Goal: Task Accomplishment & Management: Complete application form

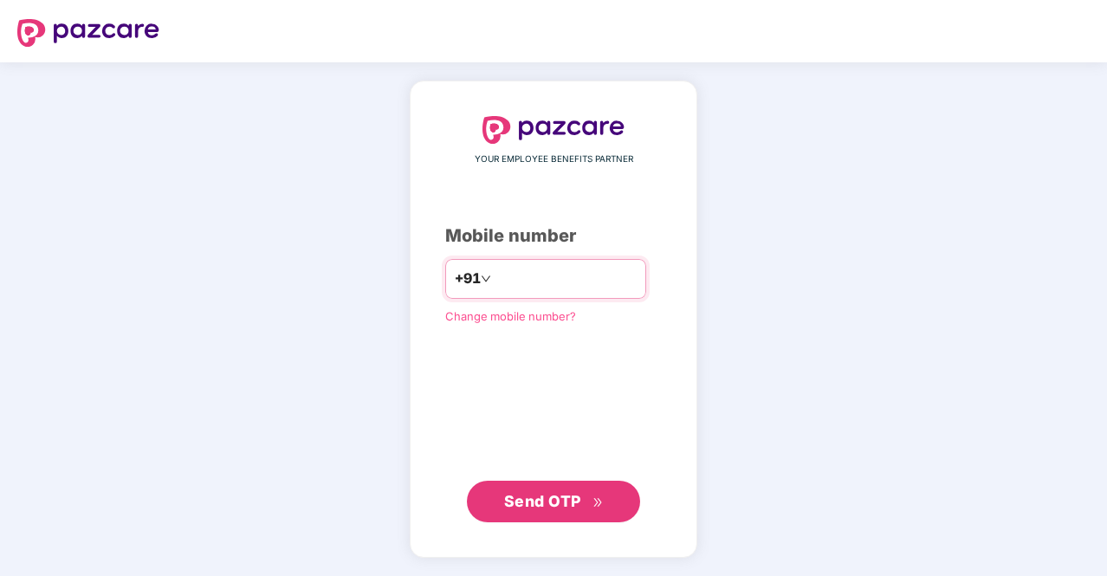
type input "**********"
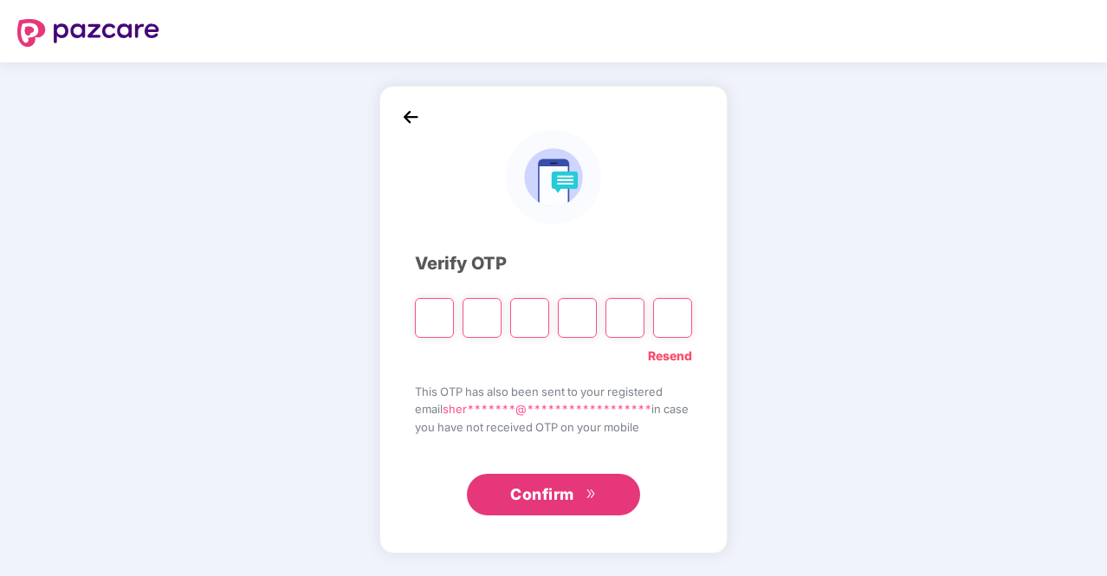
type input "*"
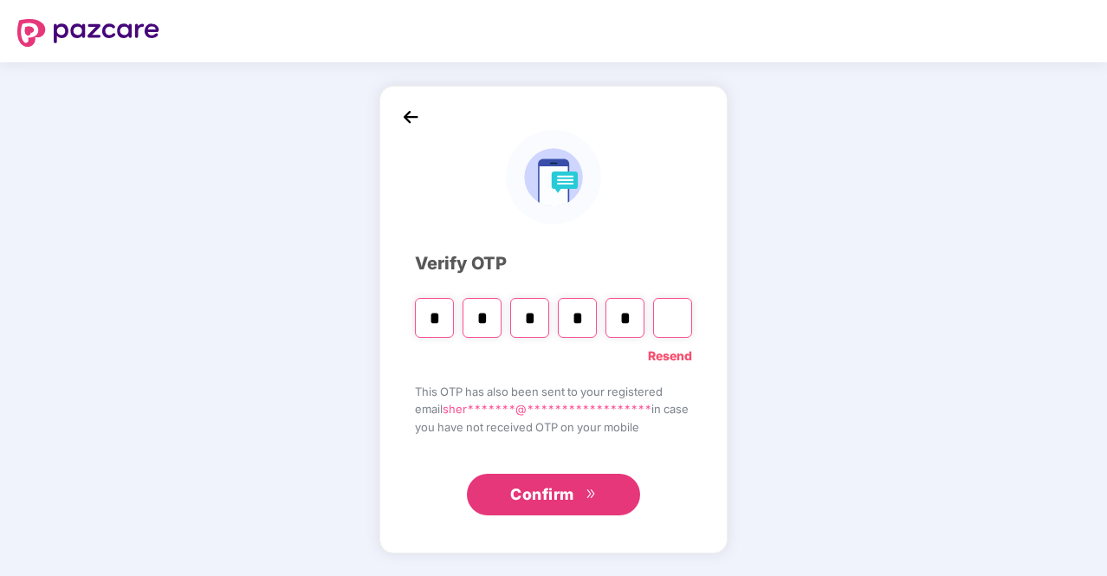
type input "*"
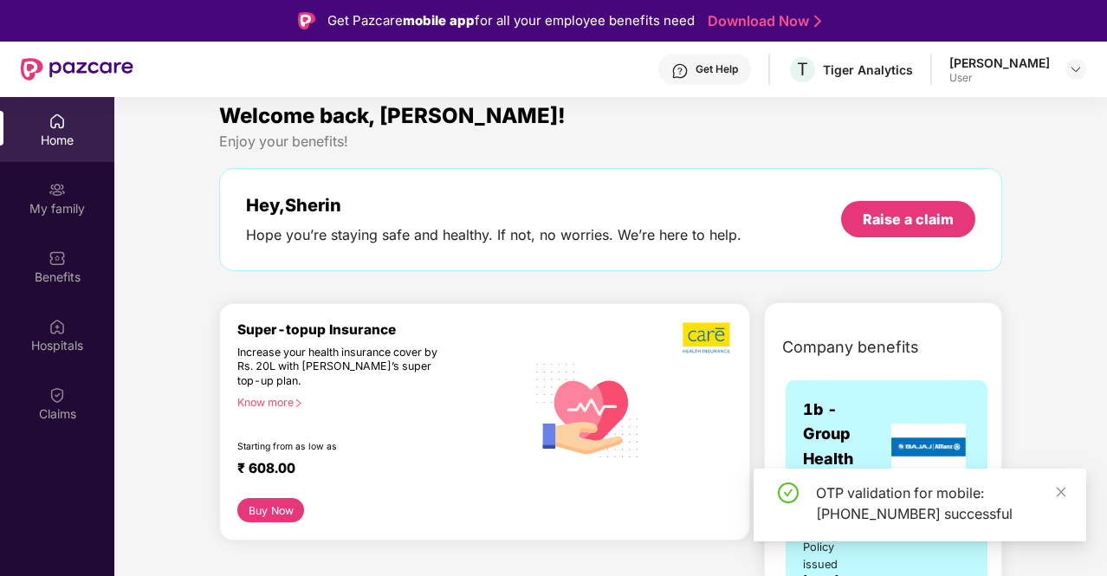
scroll to position [12, 0]
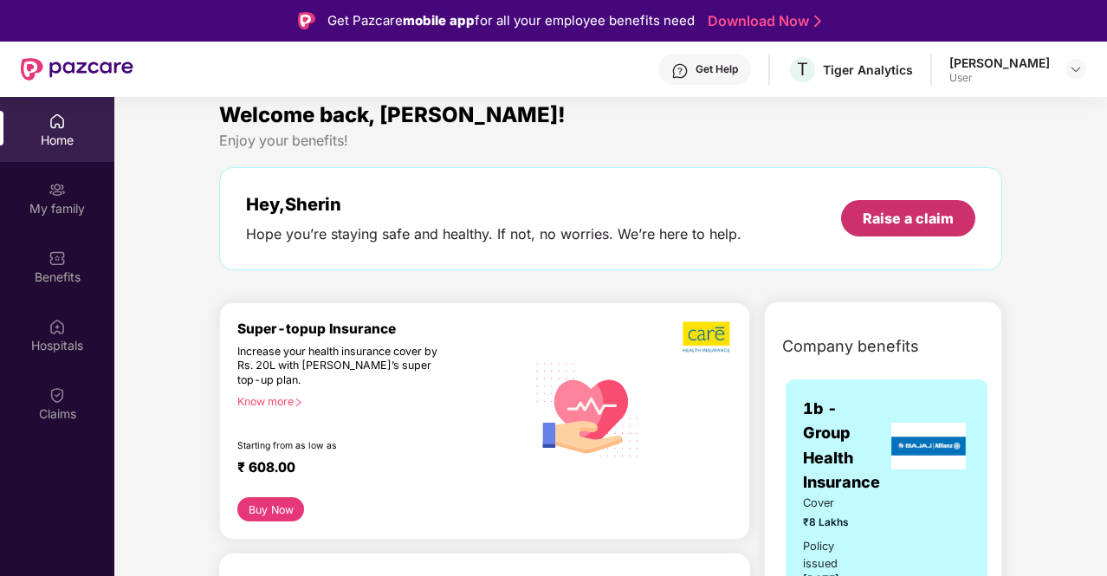
click at [894, 212] on div "Raise a claim" at bounding box center [908, 218] width 91 height 19
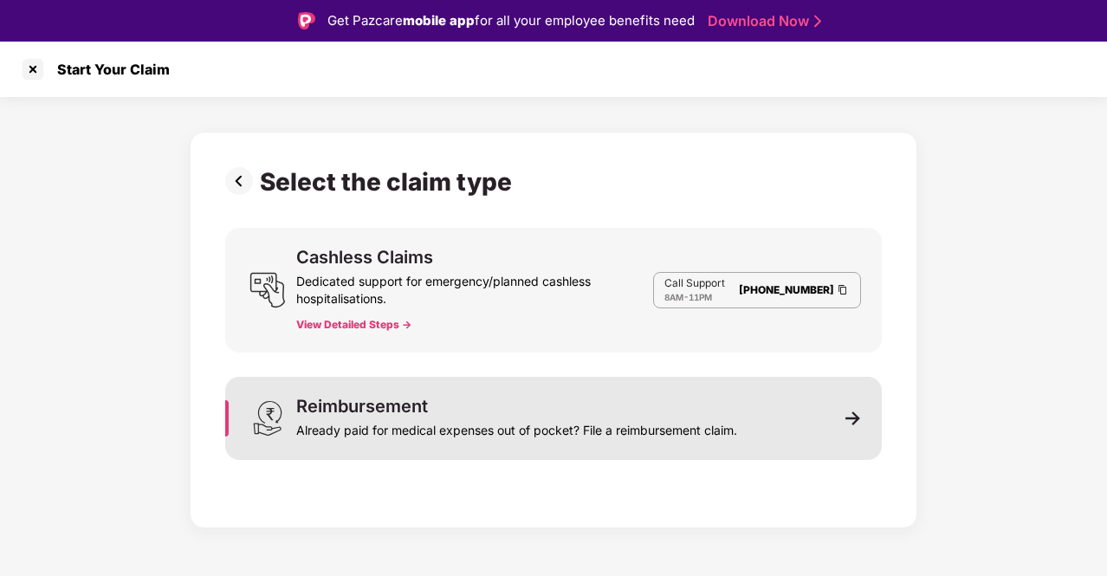
click at [494, 424] on div "Already paid for medical expenses out of pocket? File a reimbursement claim." at bounding box center [516, 427] width 441 height 24
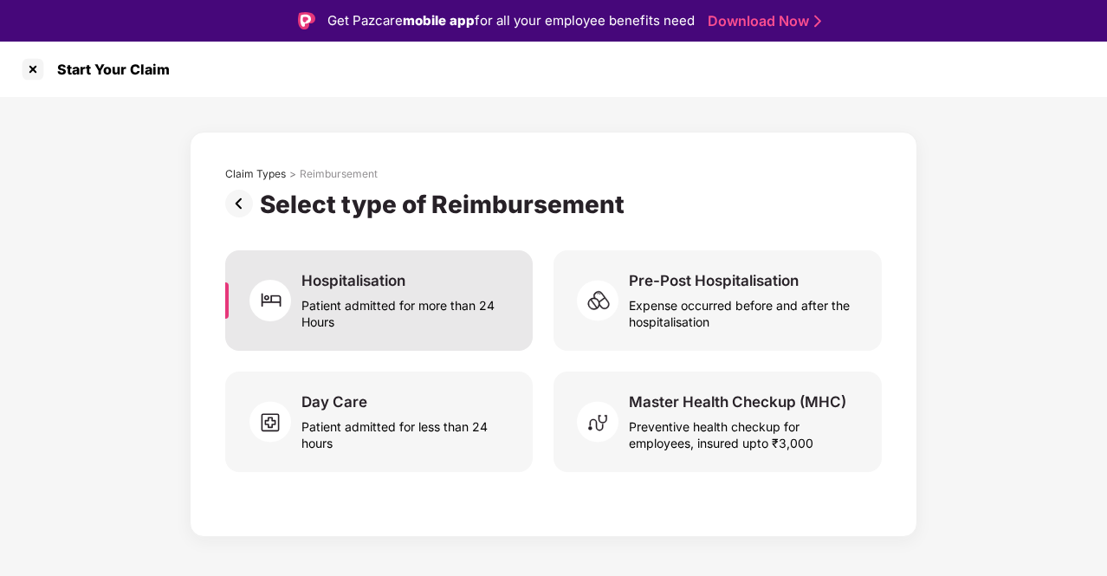
click at [495, 319] on div "Patient admitted for more than 24 Hours" at bounding box center [406, 310] width 210 height 40
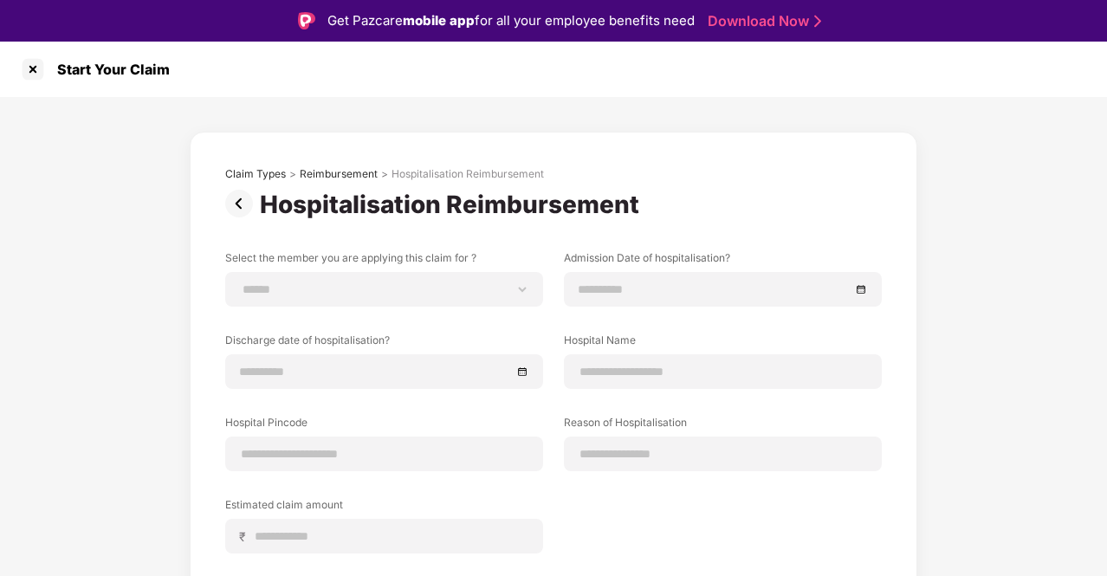
scroll to position [25, 0]
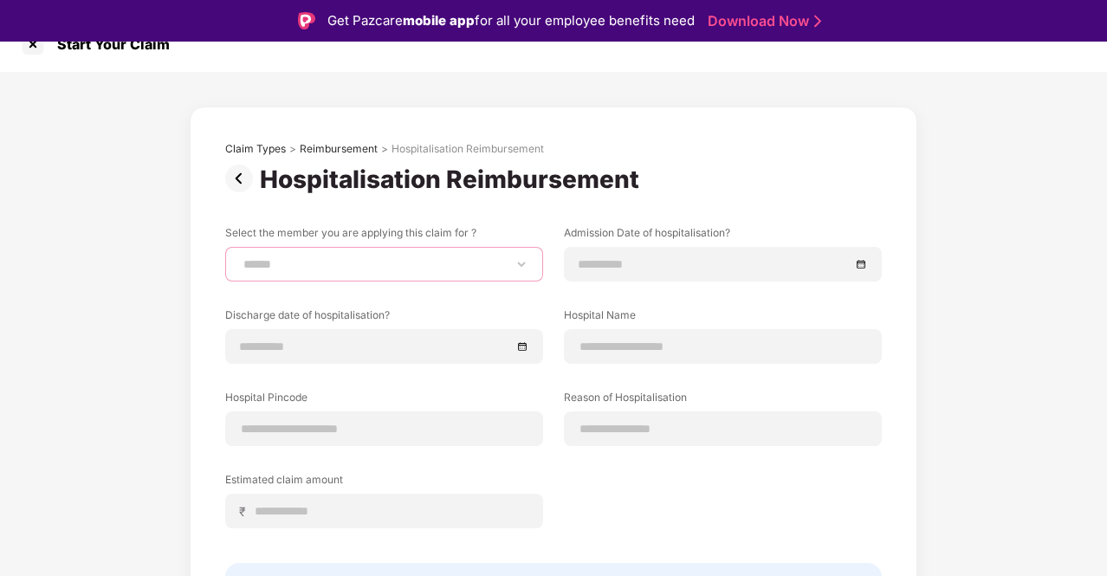
click at [397, 257] on select "**********" at bounding box center [384, 264] width 288 height 14
select select "**********"
click at [240, 257] on select "**********" at bounding box center [384, 264] width 288 height 14
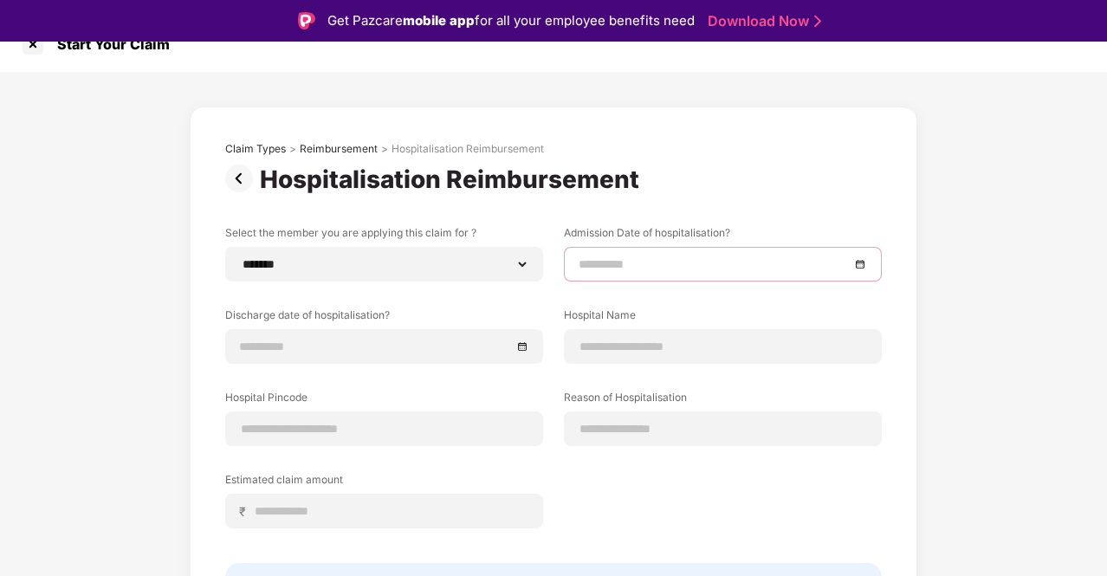
click at [613, 266] on input at bounding box center [713, 264] width 271 height 19
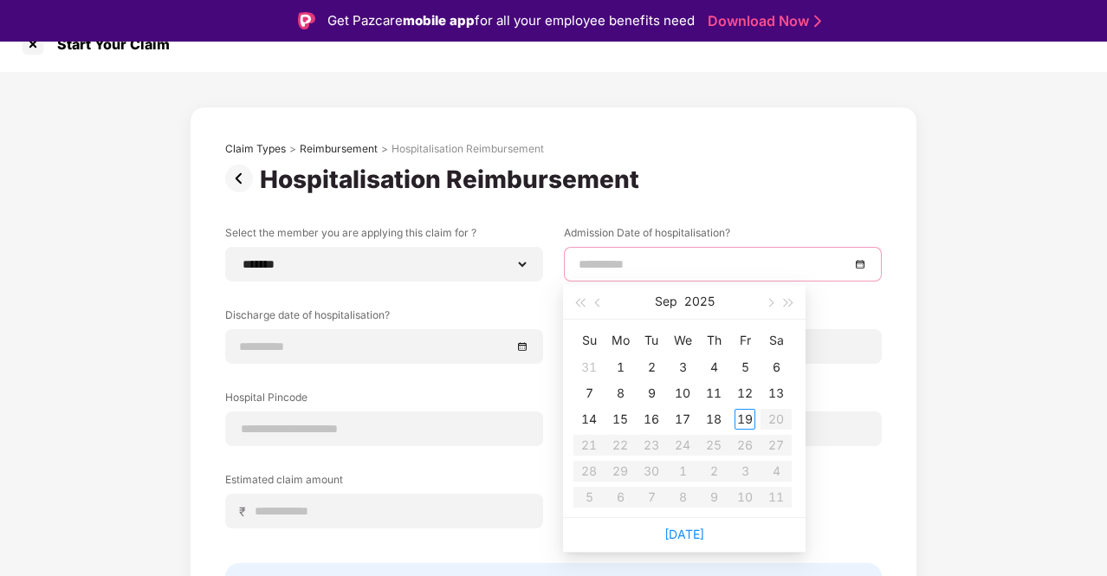
scroll to position [130, 0]
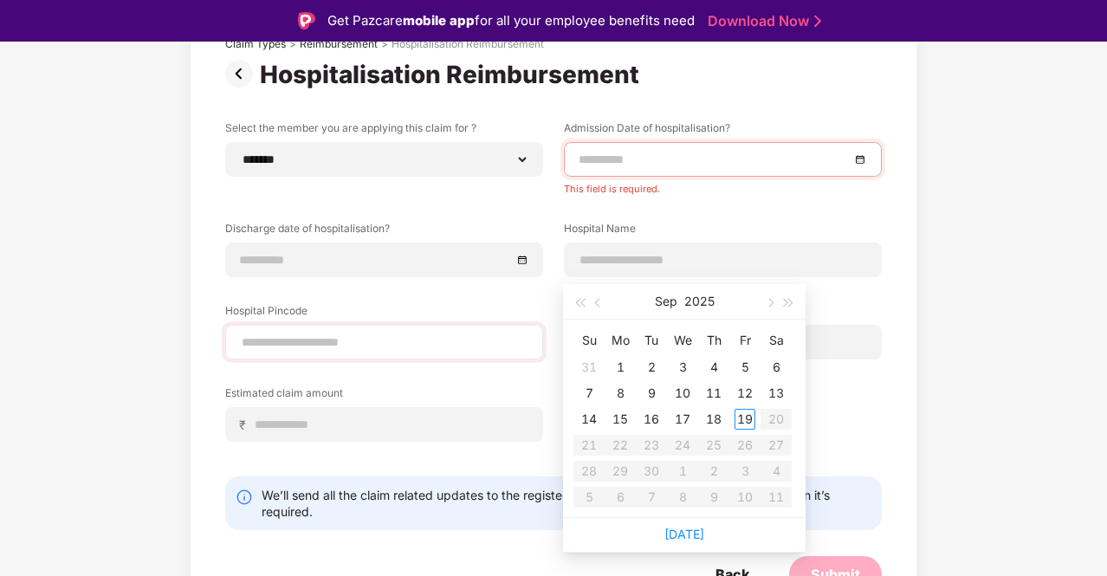
click at [436, 339] on div at bounding box center [384, 342] width 318 height 35
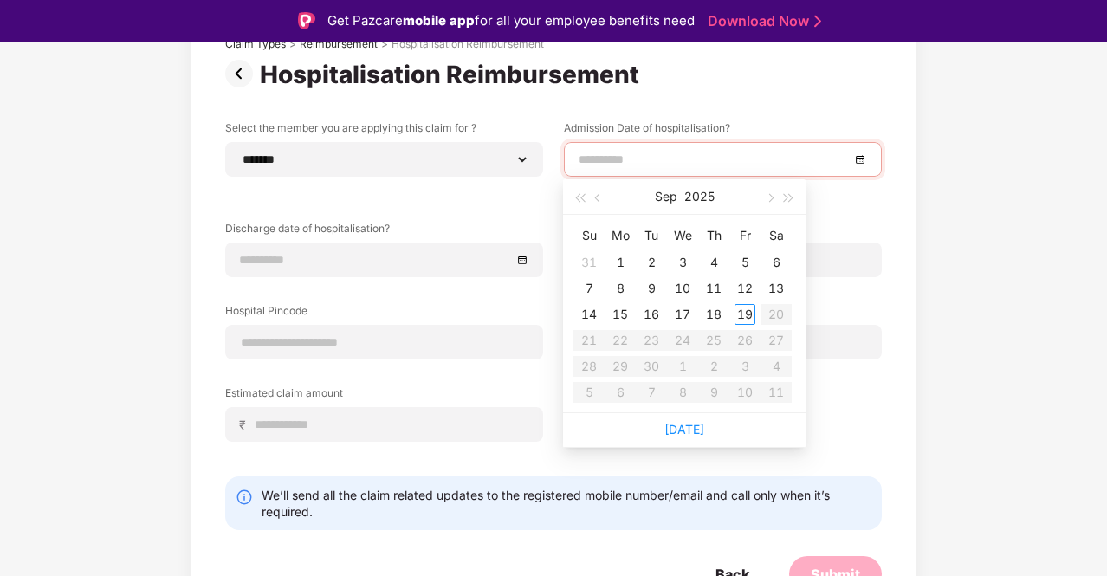
click at [700, 155] on input at bounding box center [713, 159] width 271 height 19
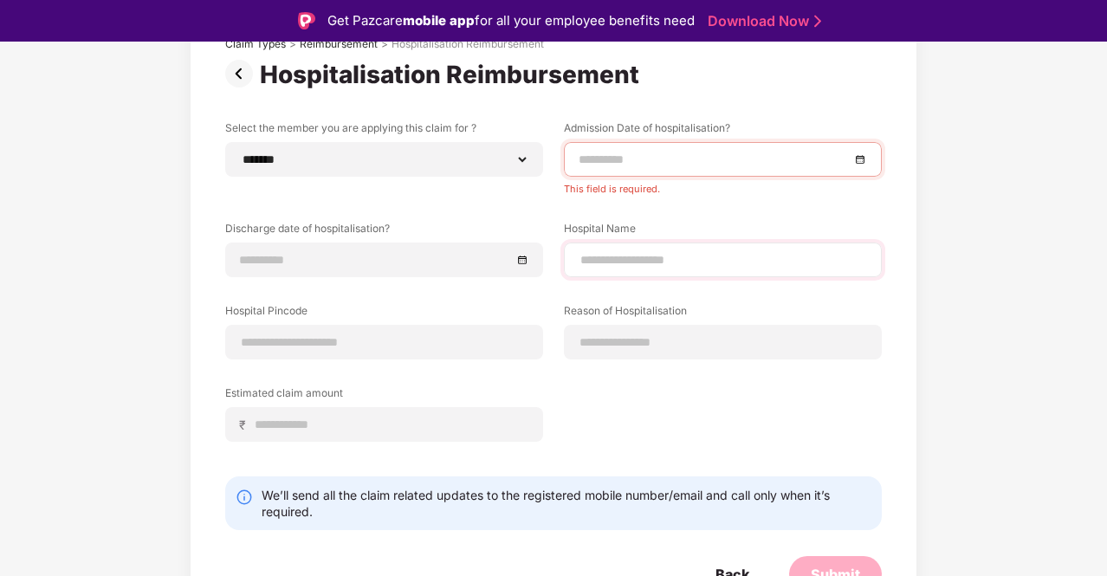
click at [841, 244] on div at bounding box center [723, 259] width 318 height 35
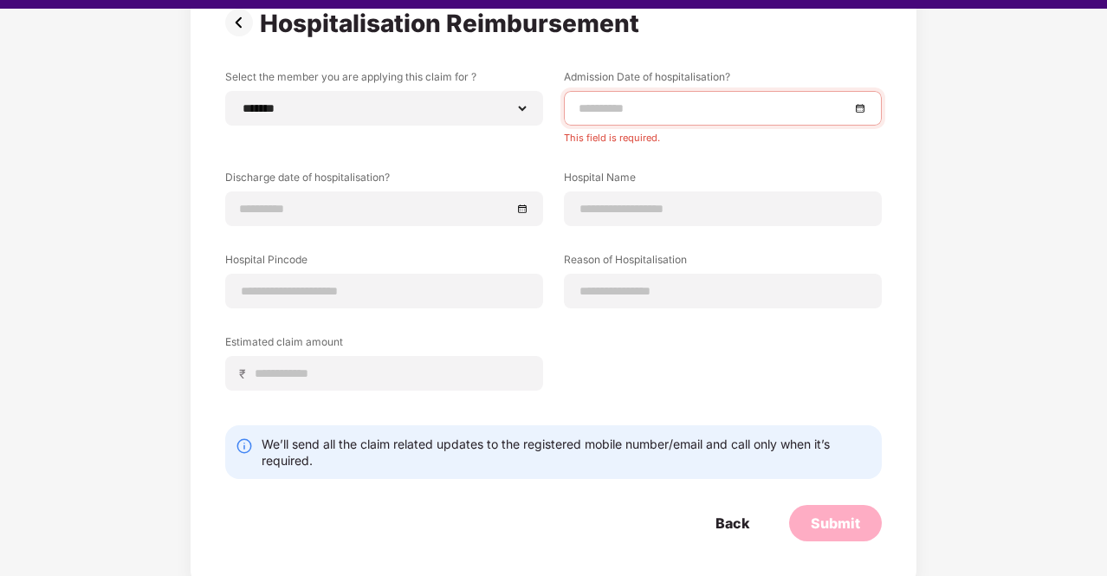
scroll to position [34, 0]
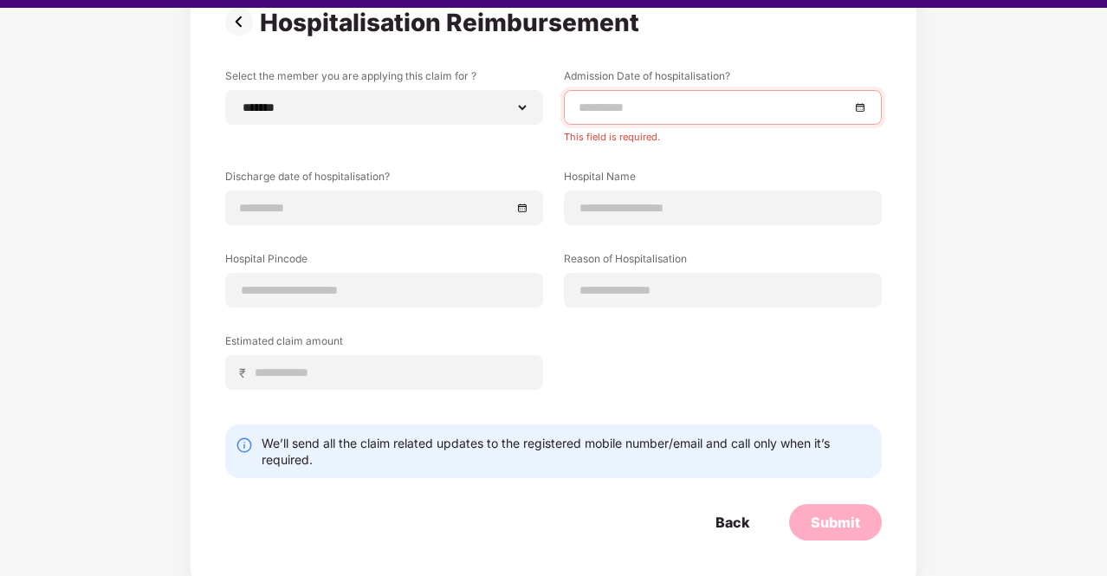
click at [369, 465] on div "We’ll send all the claim related updates to the registered mobile number/email …" at bounding box center [567, 451] width 610 height 33
click at [398, 443] on div "We’ll send all the claim related updates to the registered mobile number/email …" at bounding box center [567, 451] width 610 height 33
click at [370, 449] on div "We’ll send all the claim related updates to the registered mobile number/email …" at bounding box center [567, 451] width 610 height 33
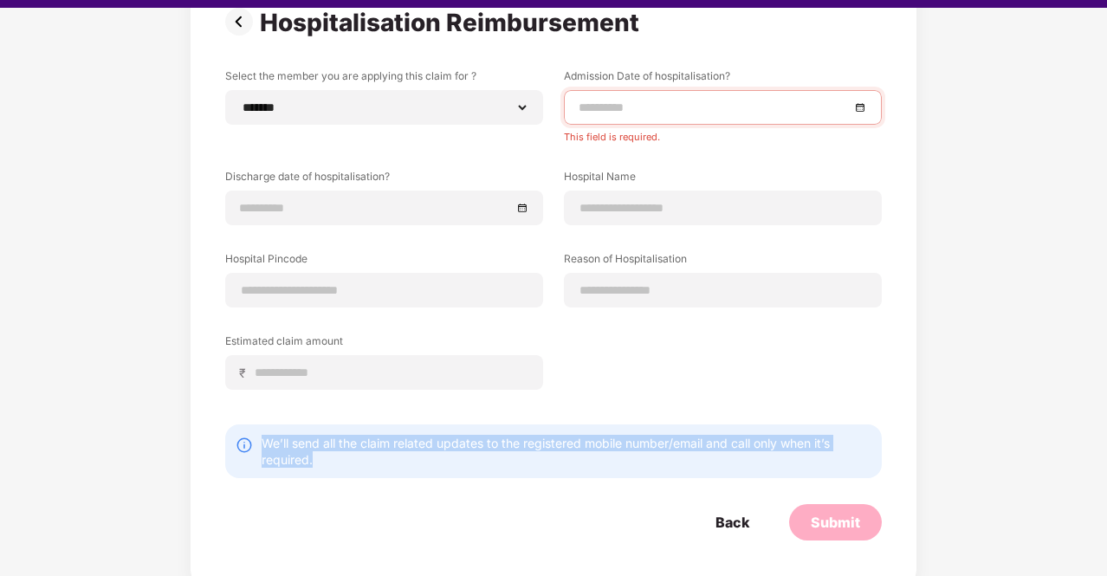
click at [370, 449] on div "We’ll send all the claim related updates to the registered mobile number/email …" at bounding box center [567, 451] width 610 height 33
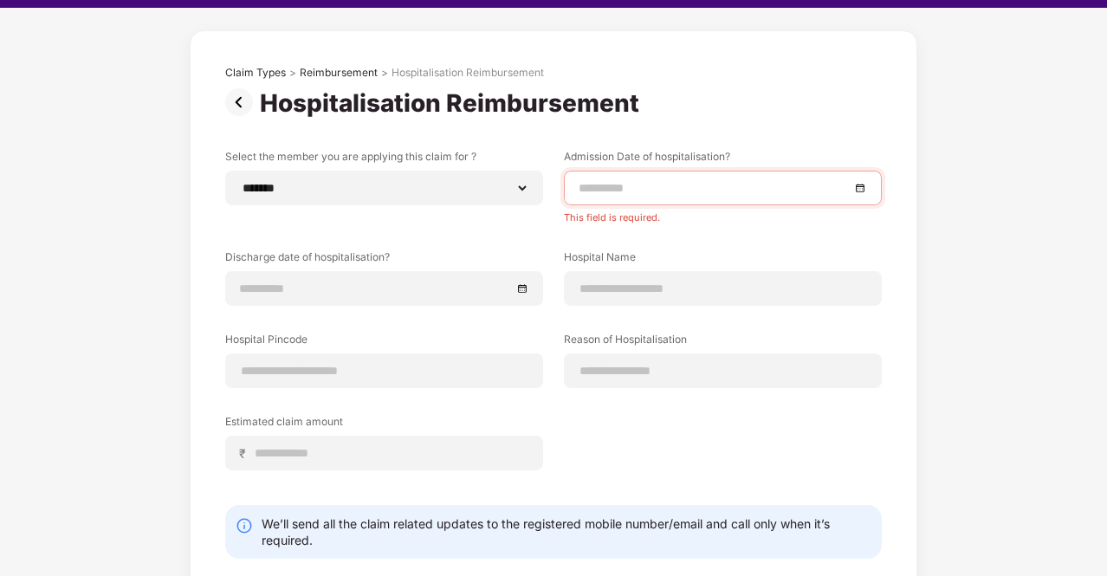
scroll to position [0, 0]
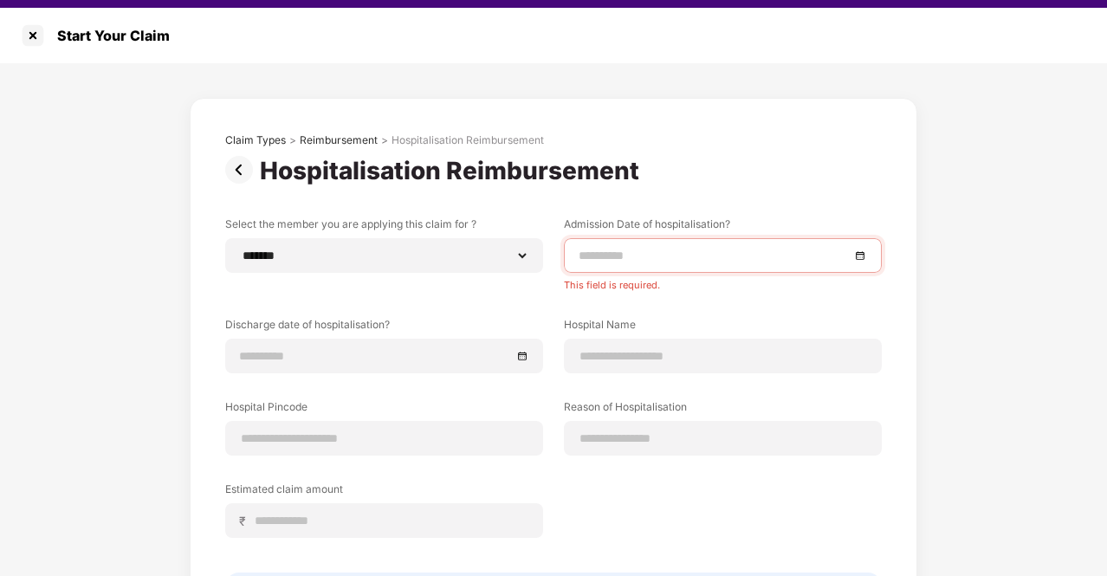
click at [243, 157] on img at bounding box center [242, 170] width 35 height 28
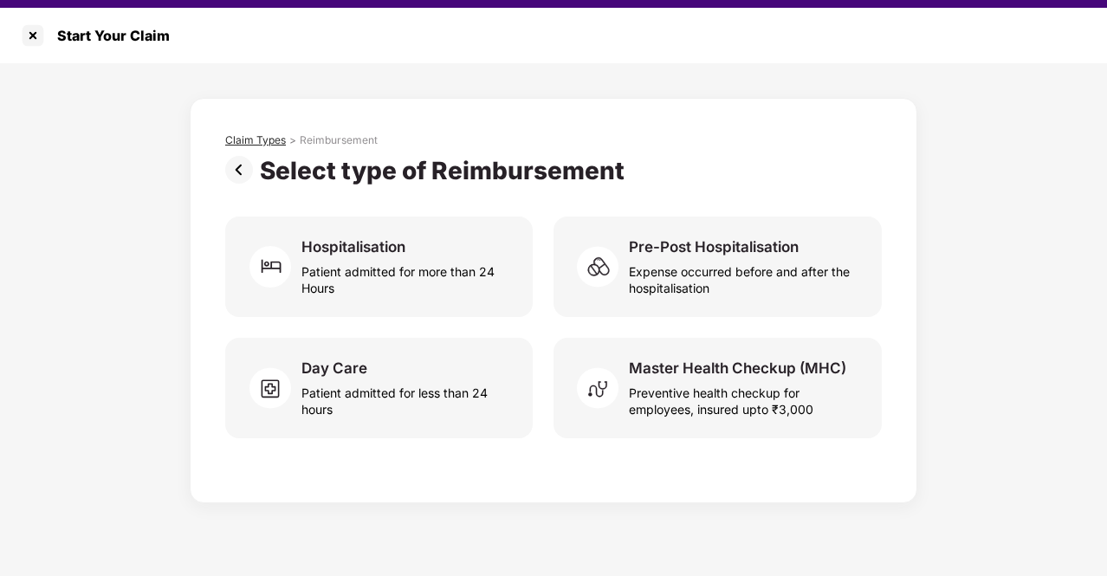
click at [260, 142] on div "Claim Types" at bounding box center [255, 140] width 61 height 14
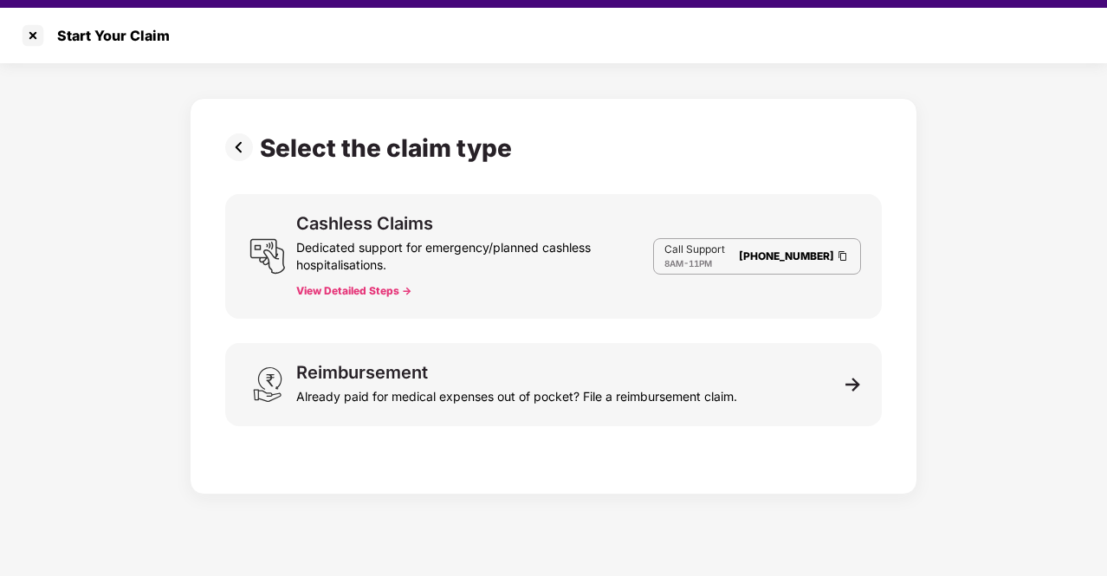
click at [598, 232] on div "Dedicated support for emergency/planned cashless hospitalisations." at bounding box center [474, 253] width 357 height 42
